Goal: Task Accomplishment & Management: Complete application form

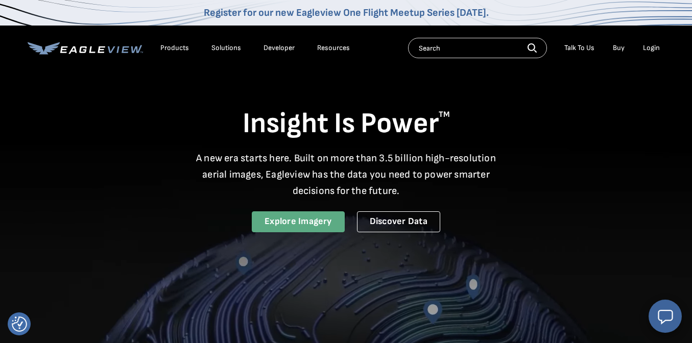
click at [312, 220] on link "Explore Imagery" at bounding box center [298, 221] width 93 height 21
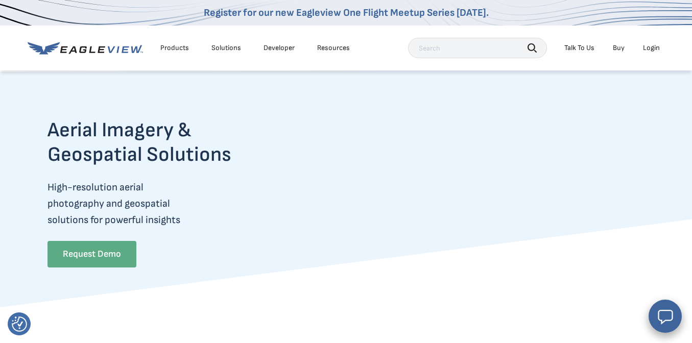
click at [89, 249] on link "Request Demo" at bounding box center [91, 254] width 89 height 27
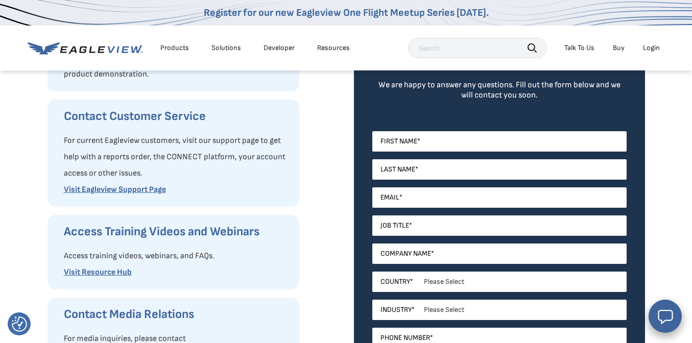
scroll to position [286, 0]
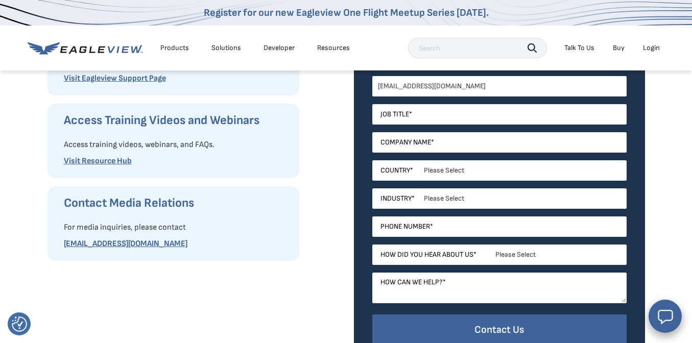
type input "[EMAIL_ADDRESS][DOMAIN_NAME]"
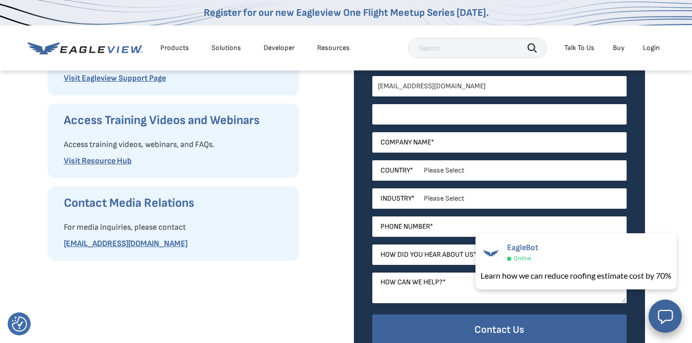
type input "r"
type input "brad"
type input "gilgamesh"
select select "[GEOGRAPHIC_DATA]"
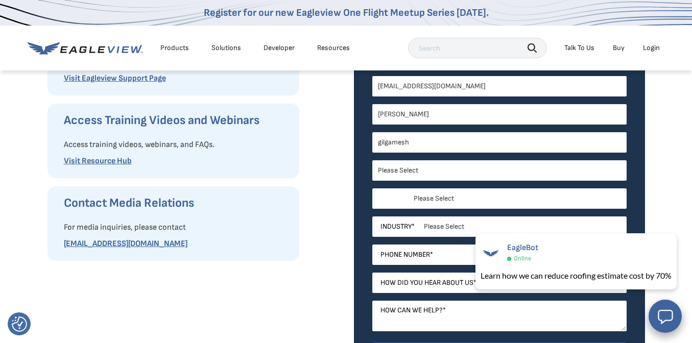
select select "Michigan"
select select "Construction"
type input "24831812000"
select select "Word of Mouth"
click at [456, 314] on textarea "How can we help? *" at bounding box center [499, 316] width 254 height 31
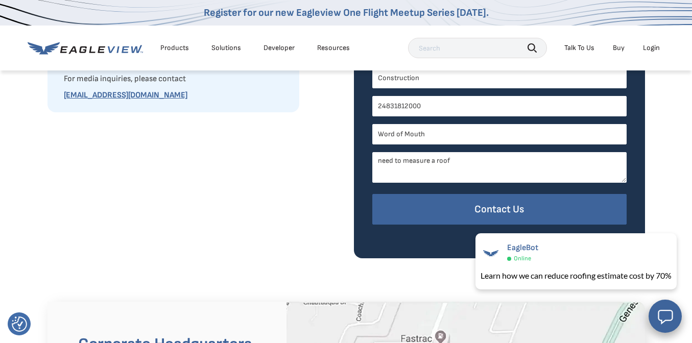
scroll to position [482, 0]
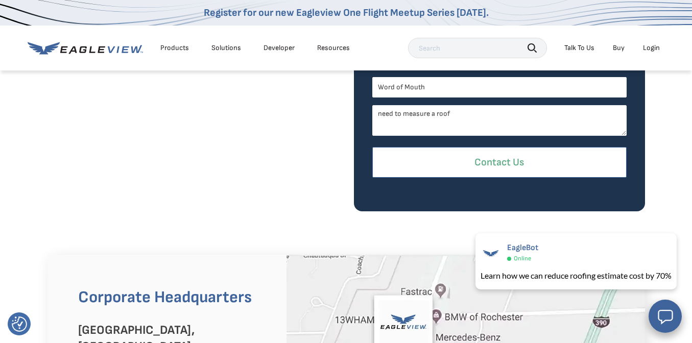
type textarea "need to measure a roof"
click at [487, 161] on input "Contact Us" at bounding box center [499, 162] width 254 height 31
click at [514, 157] on input "Contact Us" at bounding box center [499, 162] width 254 height 31
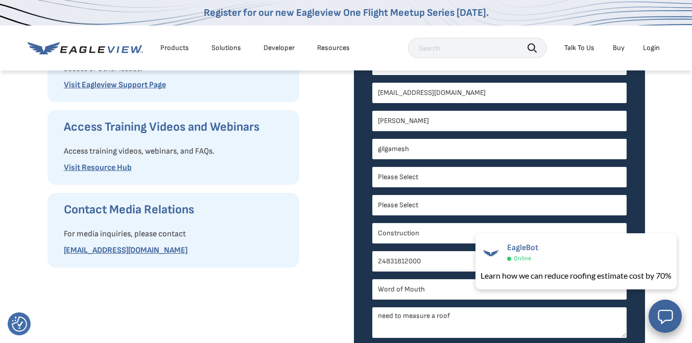
scroll to position [229, 0]
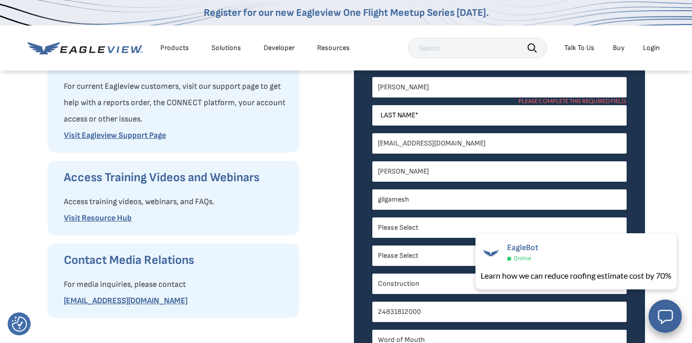
type input "manal"
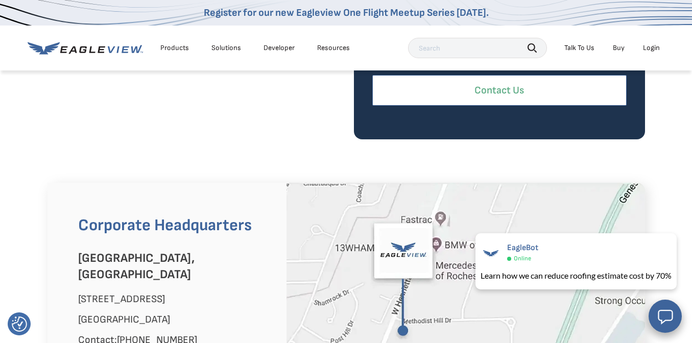
type input "yaldoo"
click at [520, 83] on input "Contact Us" at bounding box center [499, 90] width 254 height 31
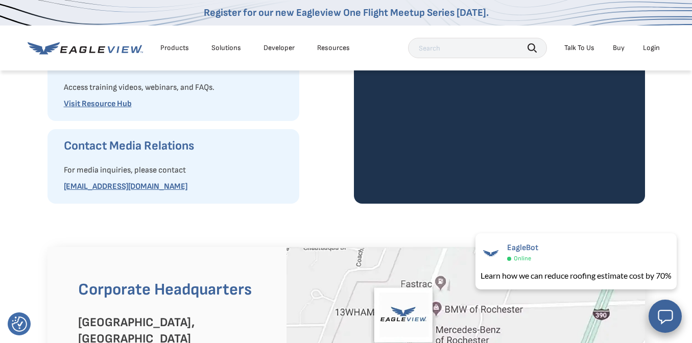
scroll to position [219, 0]
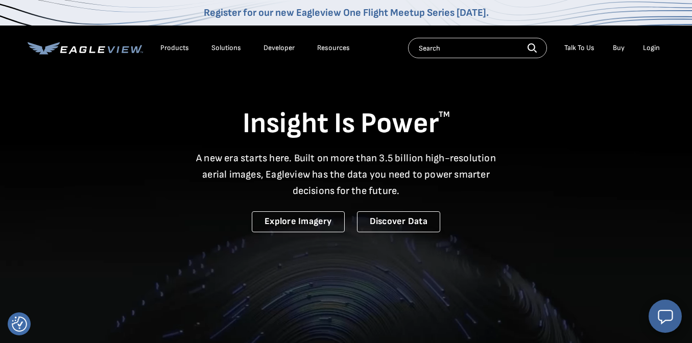
select select "Word of Mouth"
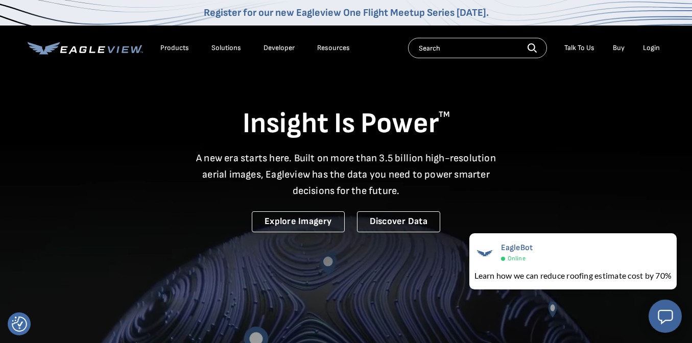
click at [278, 45] on link "Developer" at bounding box center [278, 47] width 31 height 9
